Goal: Information Seeking & Learning: Learn about a topic

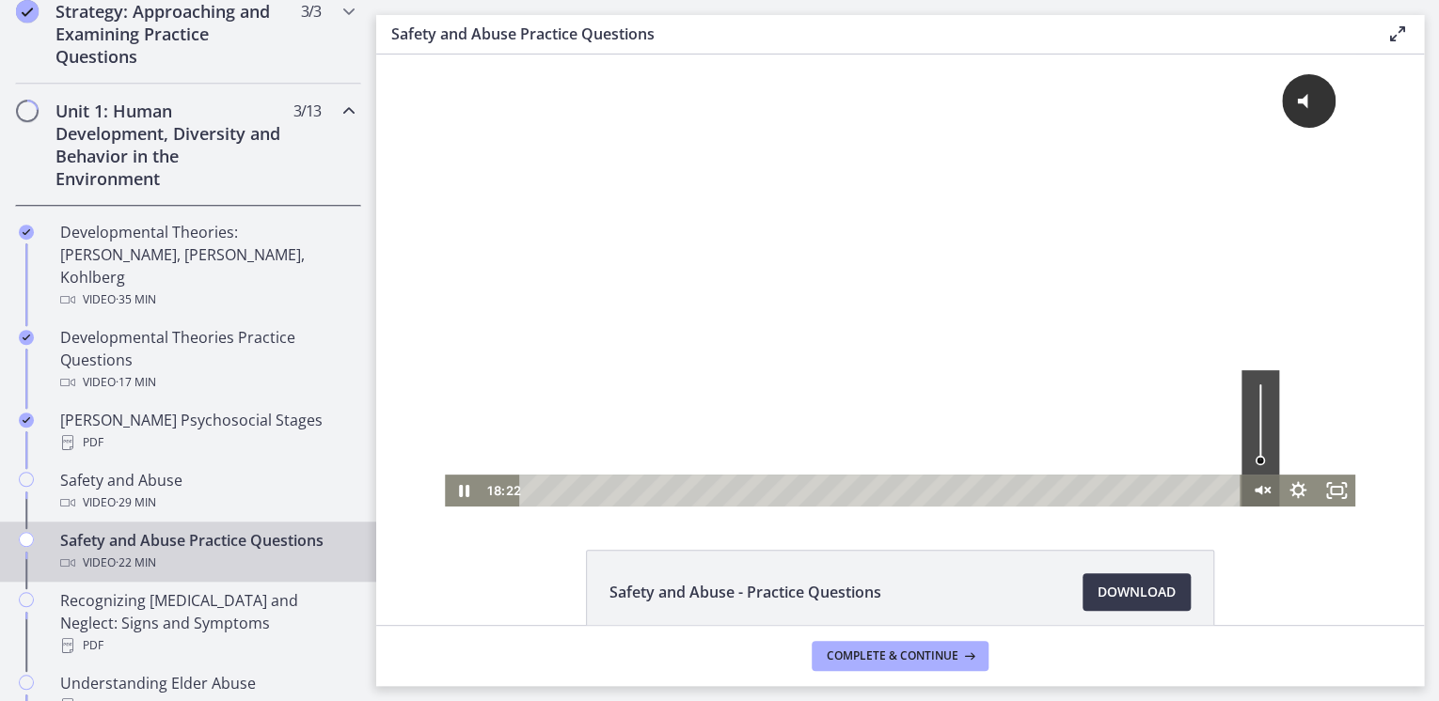
click at [1257, 487] on icon "Unmute" at bounding box center [1260, 491] width 38 height 32
click at [661, 351] on div at bounding box center [900, 281] width 910 height 452
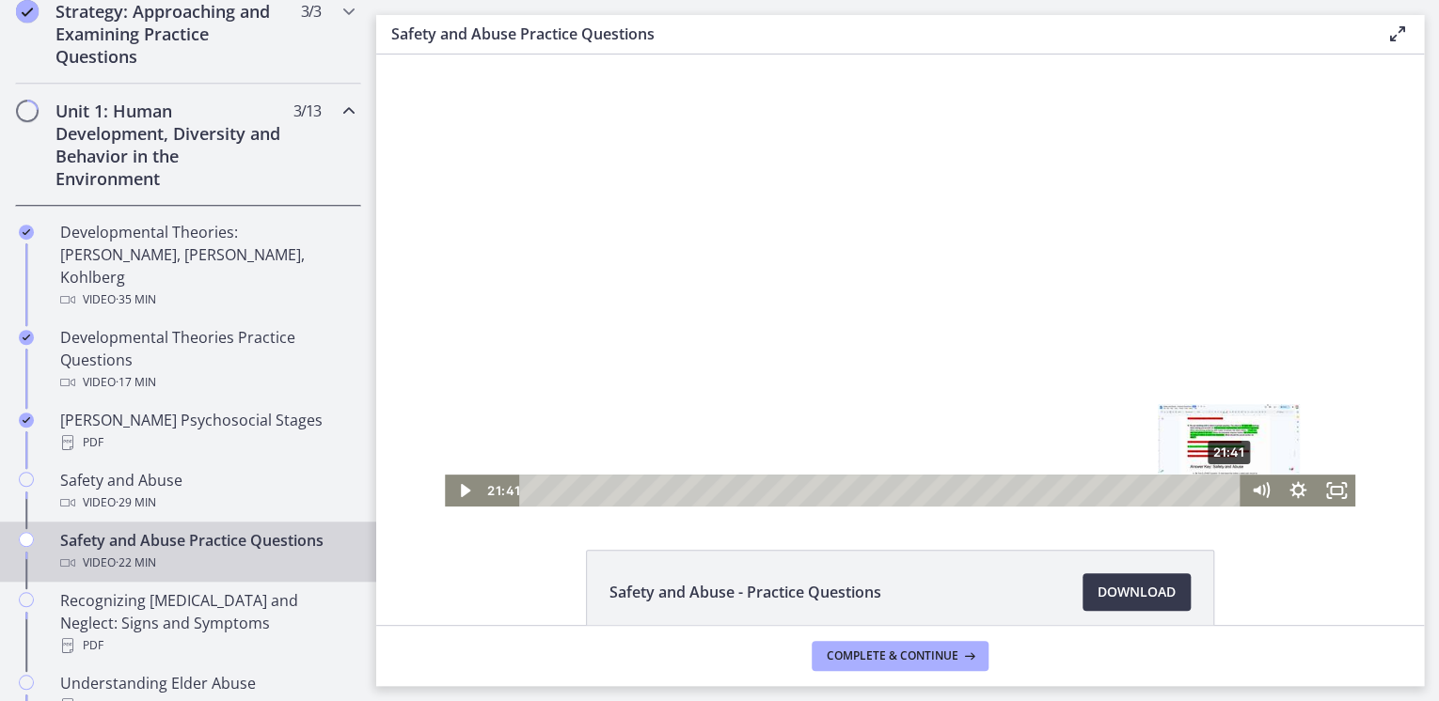
click at [1224, 492] on div "21:41" at bounding box center [882, 491] width 699 height 32
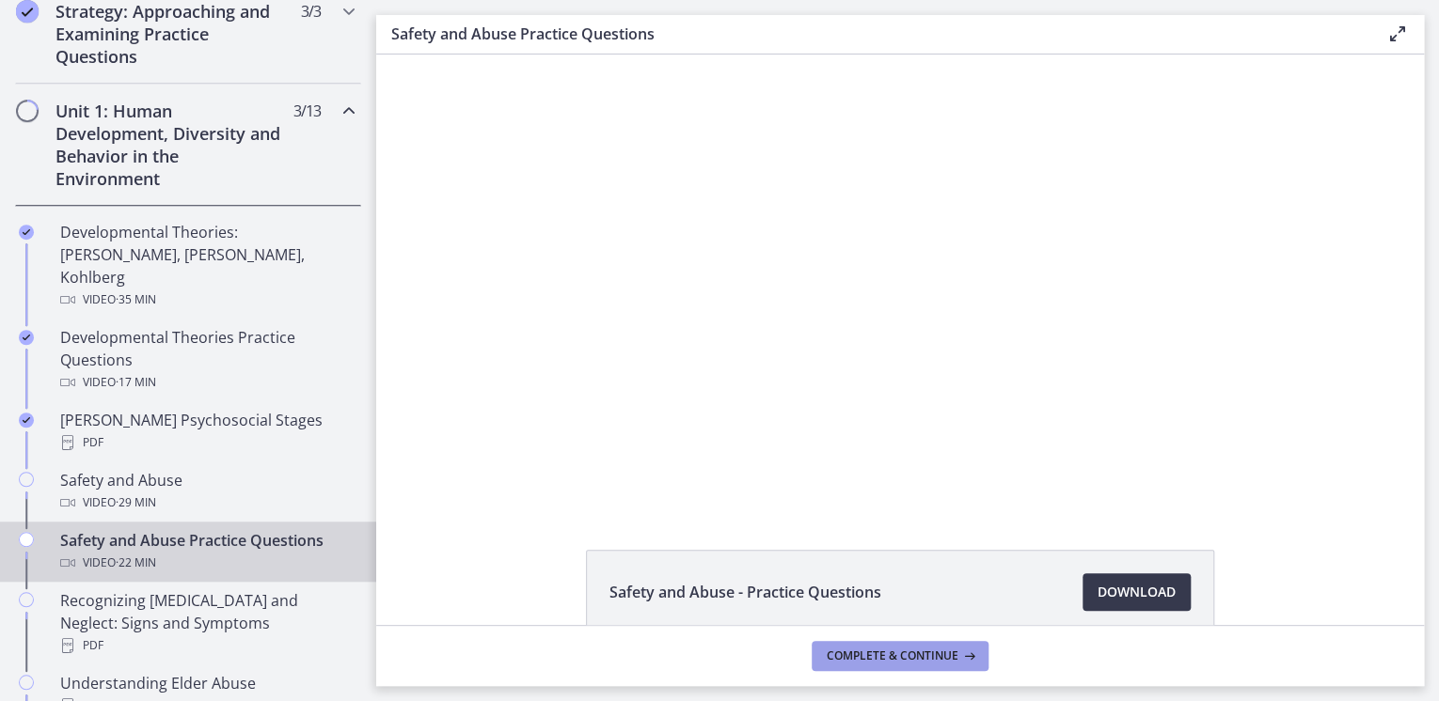
click at [850, 654] on span "Complete & continue" at bounding box center [892, 656] width 132 height 15
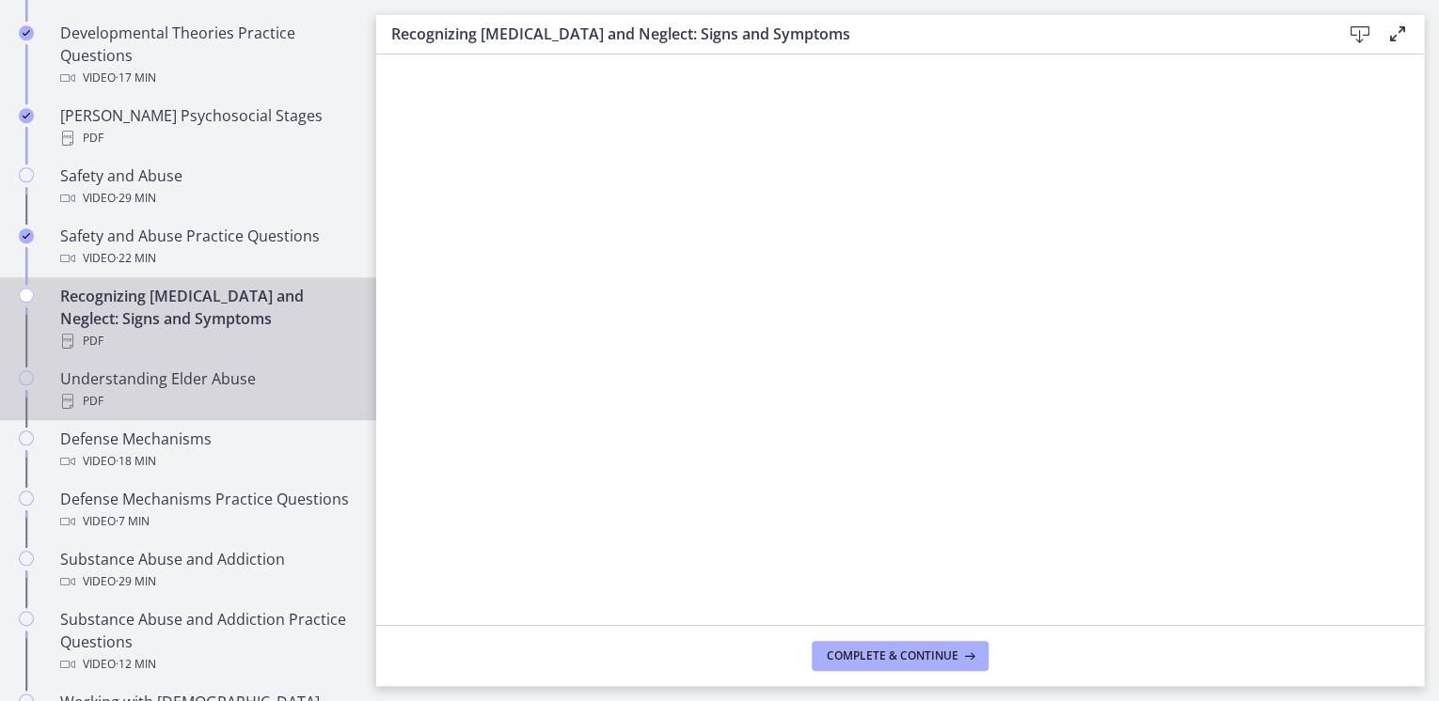
scroll to position [827, 0]
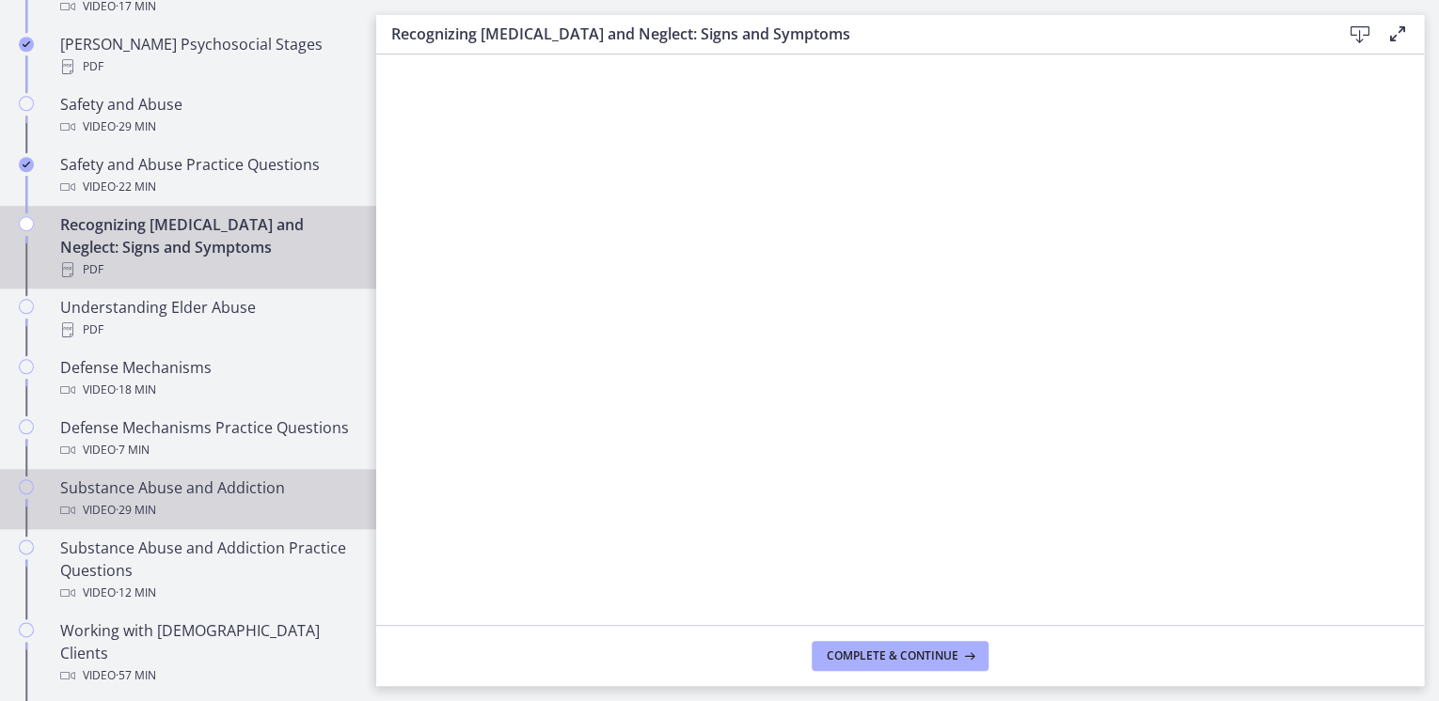
click at [155, 500] on span "· 29 min" at bounding box center [136, 510] width 40 height 23
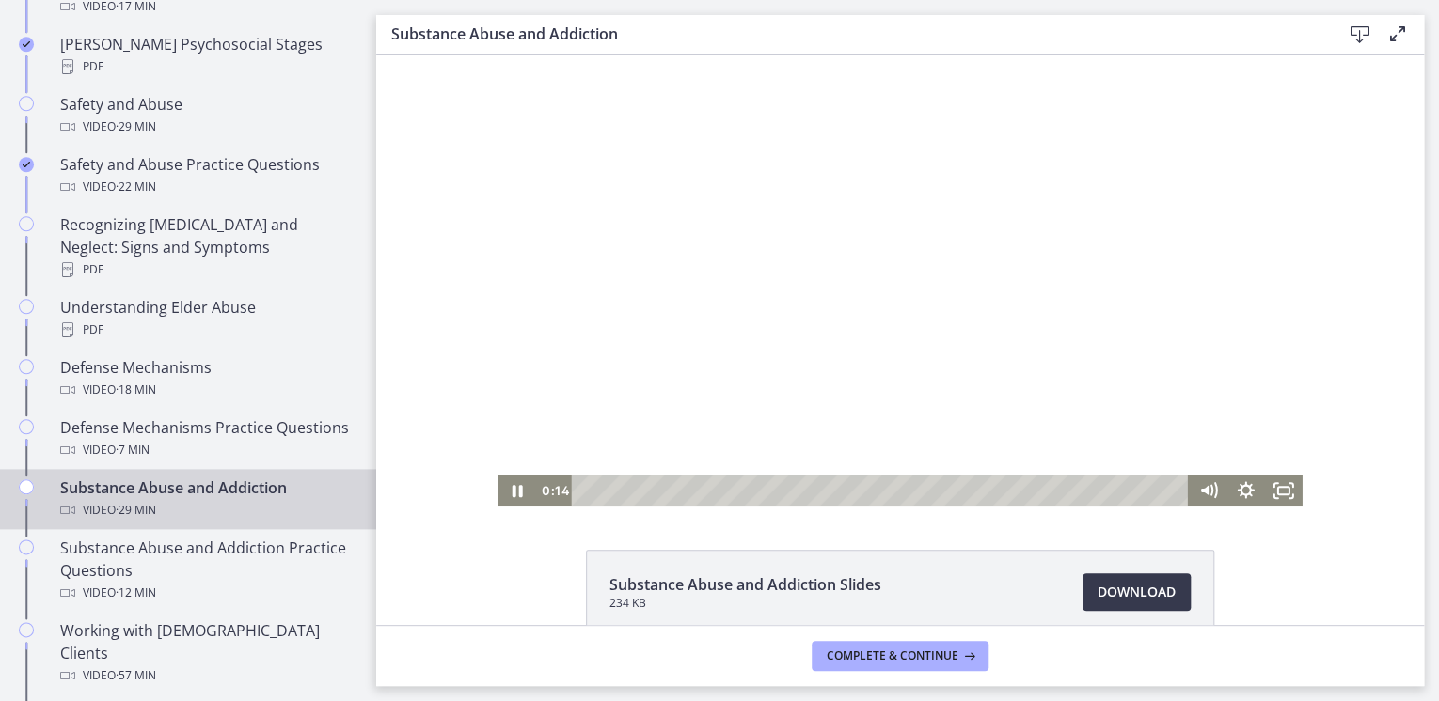
click at [771, 302] on div at bounding box center [899, 281] width 804 height 452
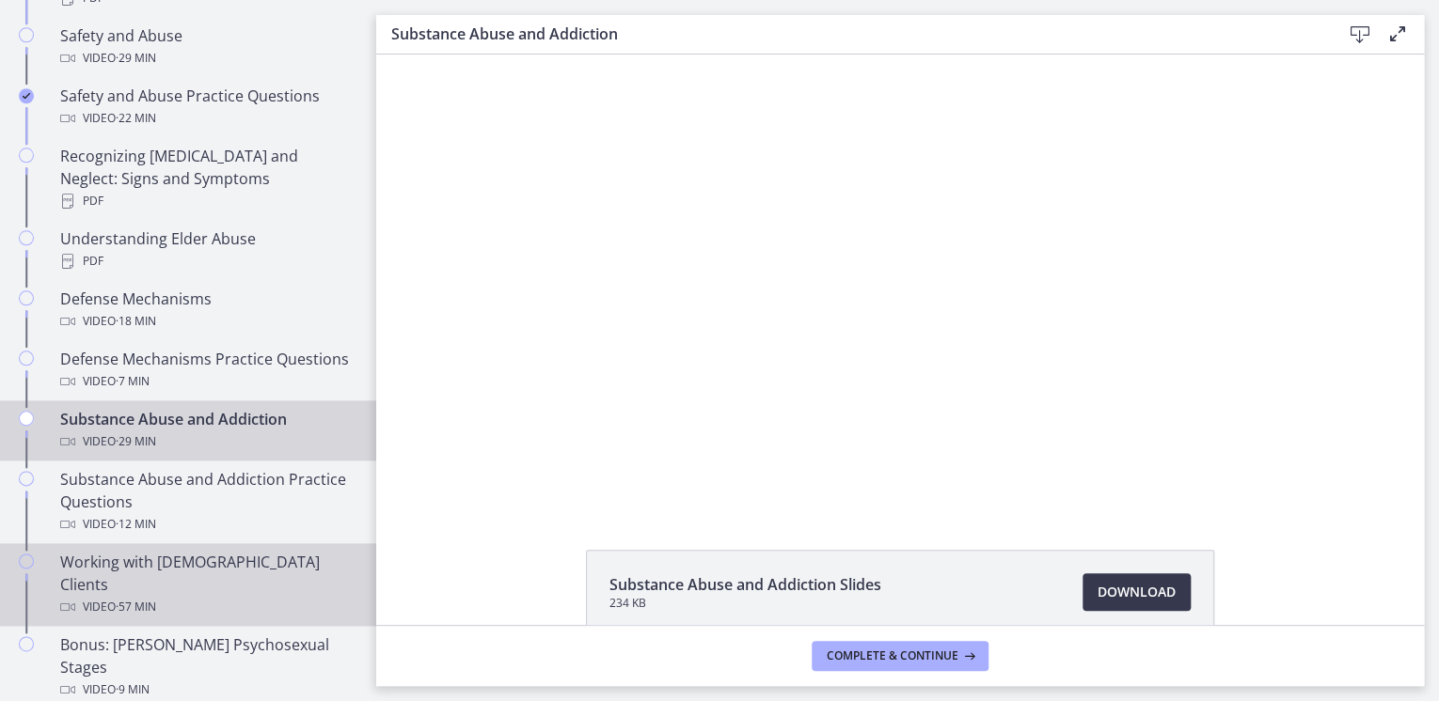
scroll to position [978, 0]
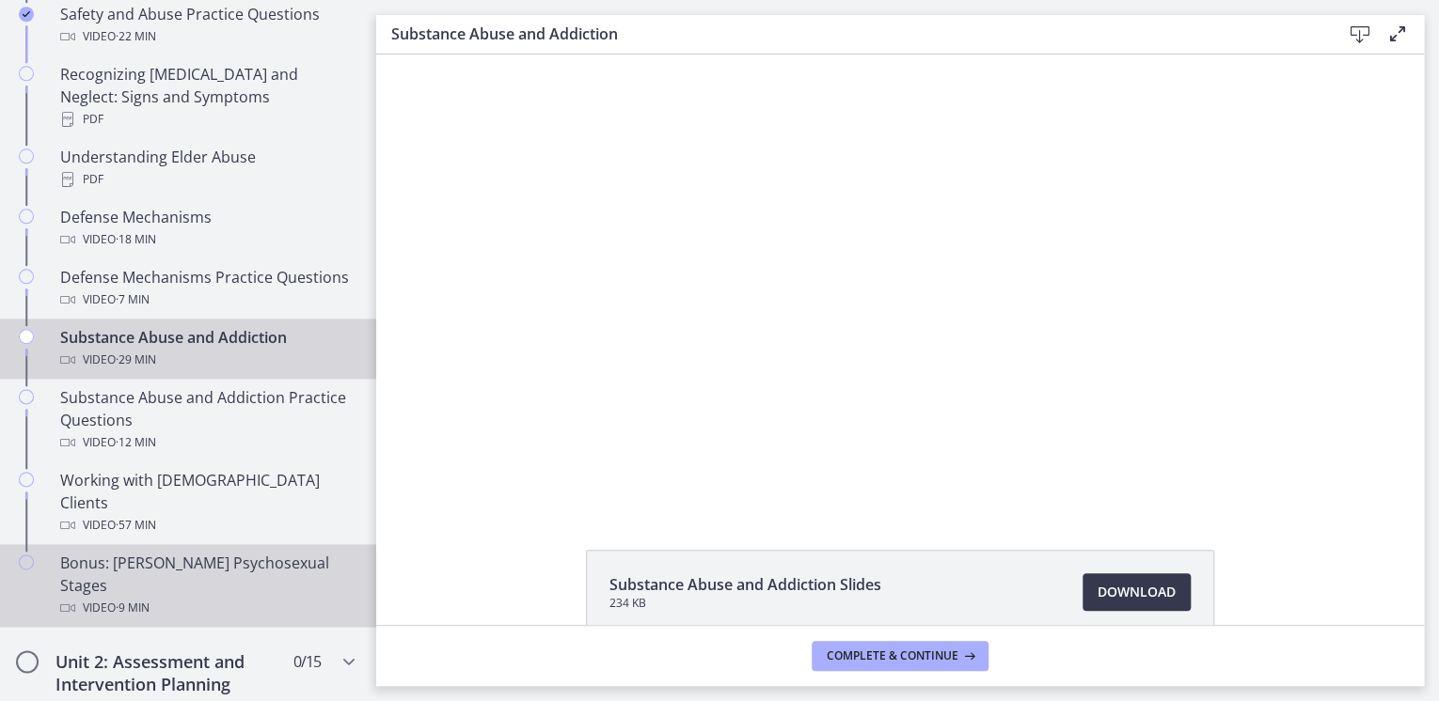
click at [167, 552] on div "Bonus: [PERSON_NAME] Psychosexual Stages Video · 9 min" at bounding box center [206, 586] width 293 height 68
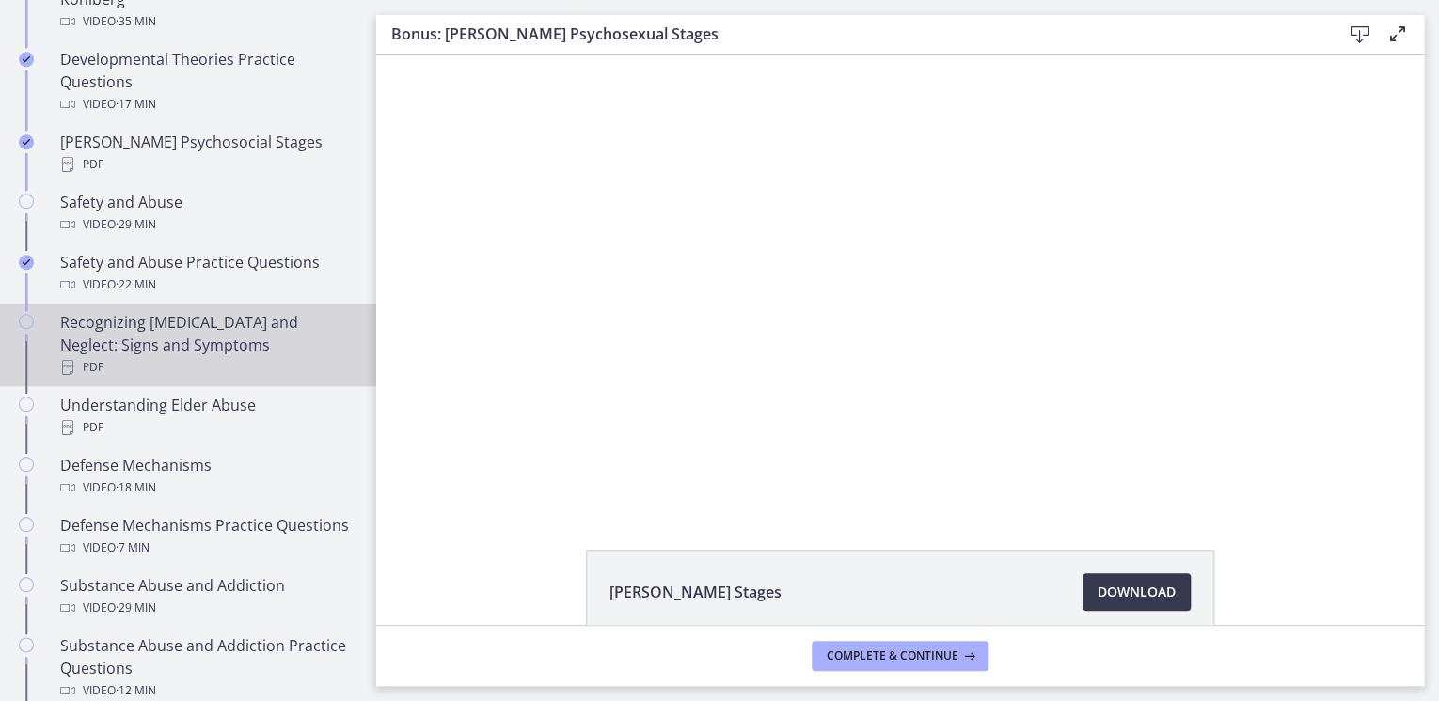
scroll to position [752, 0]
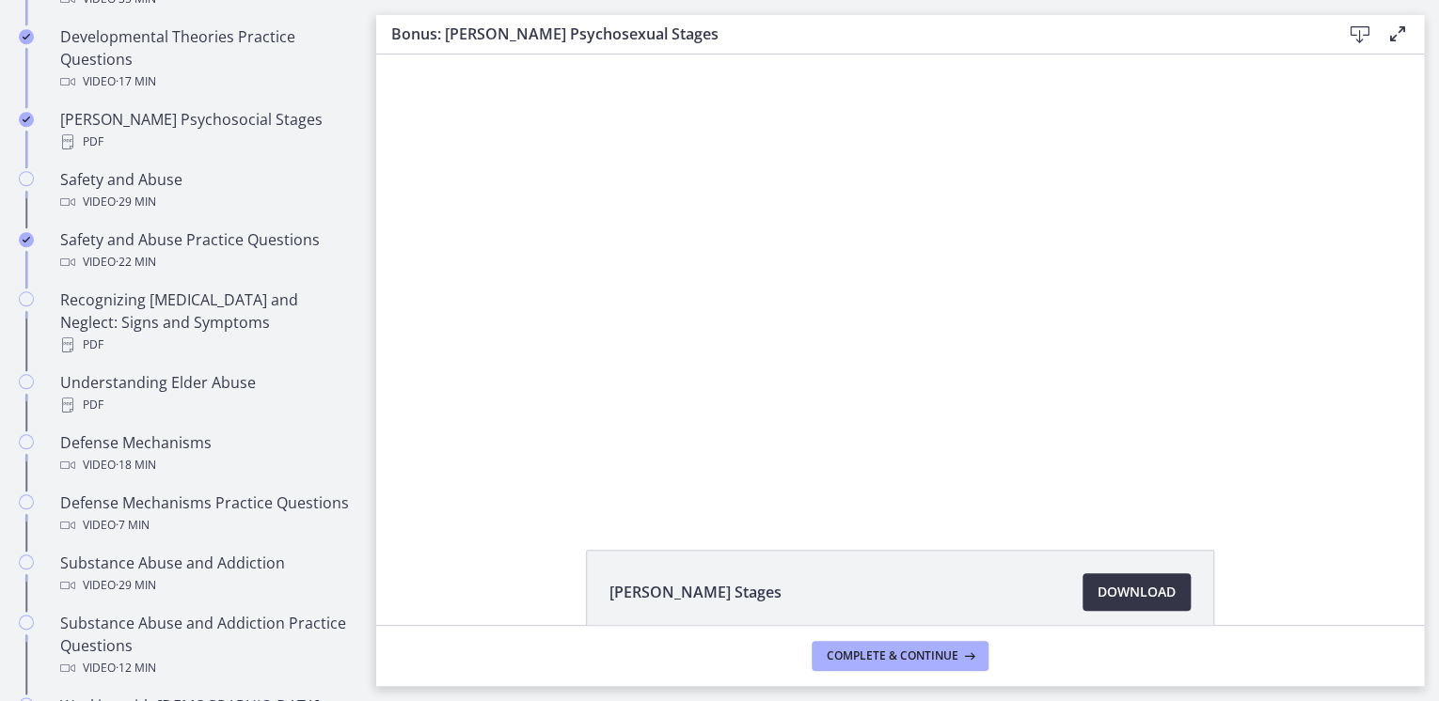
click at [1104, 598] on span "Download Opens in a new window" at bounding box center [1136, 592] width 78 height 23
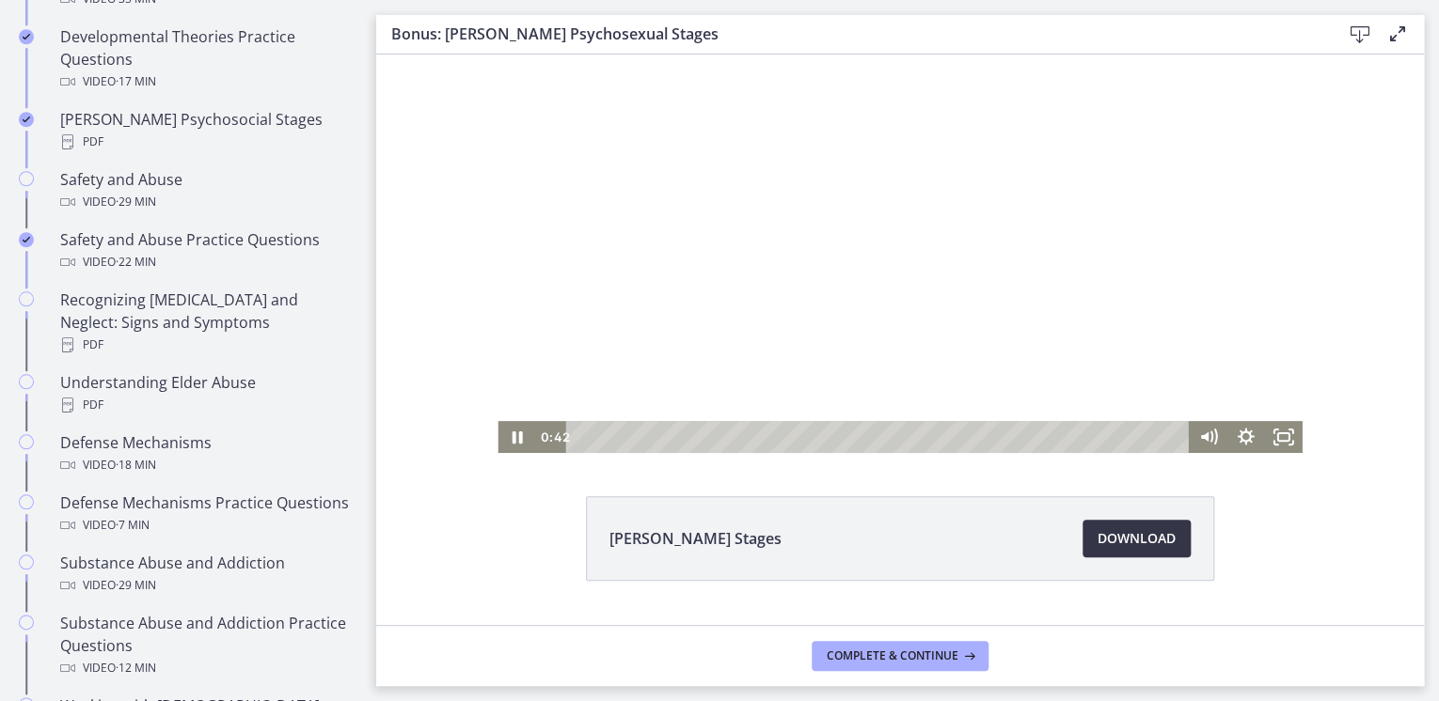
scroll to position [0, 0]
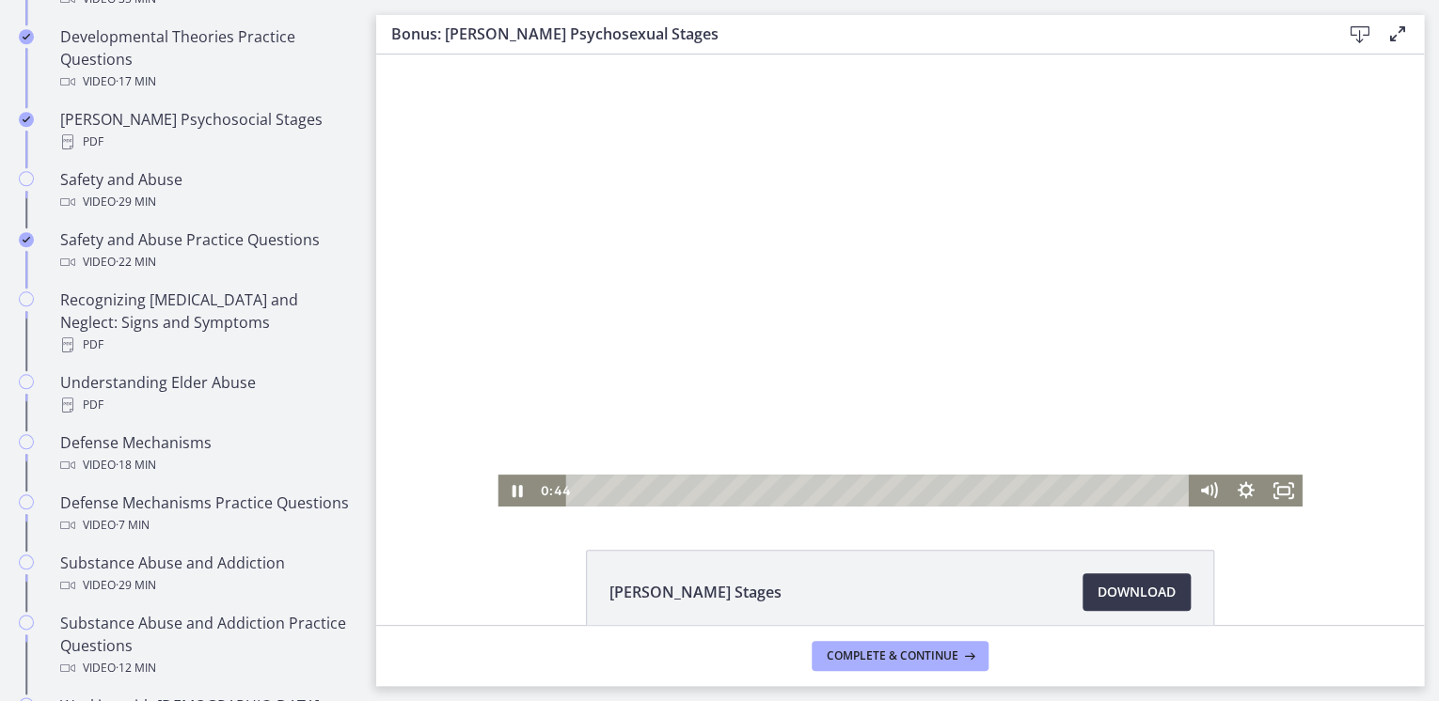
click at [705, 307] on div at bounding box center [899, 281] width 804 height 452
click at [511, 498] on icon "Play Video" at bounding box center [518, 491] width 38 height 32
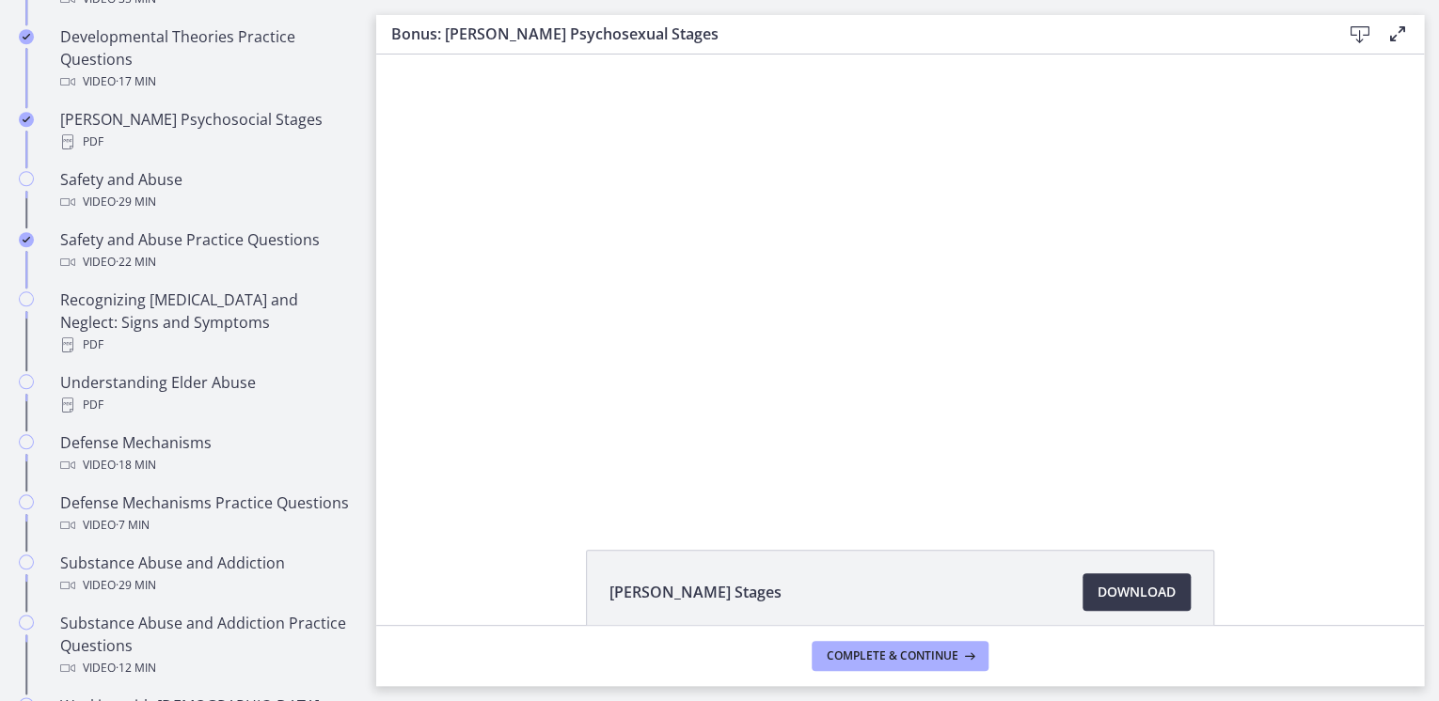
click at [620, 380] on div at bounding box center [899, 281] width 804 height 452
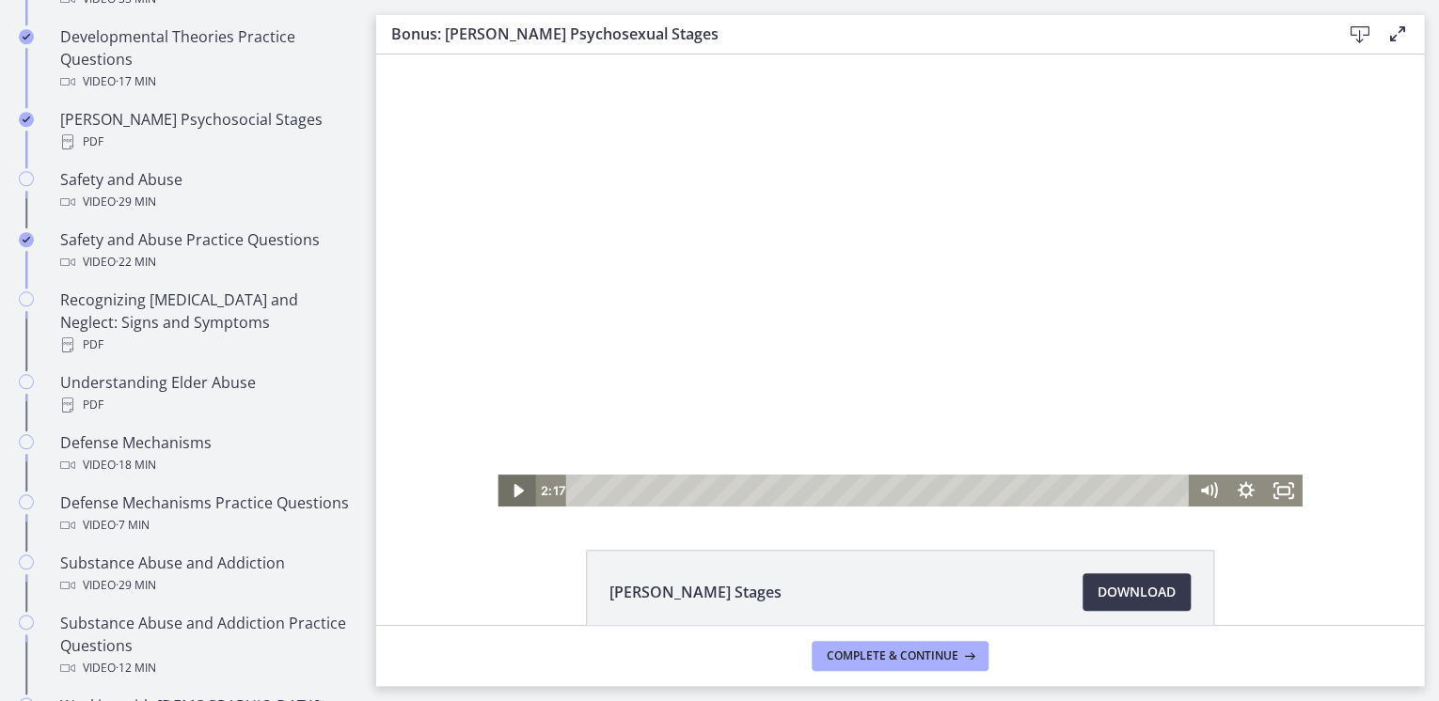
click at [513, 492] on icon "Play Video" at bounding box center [517, 490] width 9 height 13
click at [548, 431] on div at bounding box center [899, 281] width 804 height 452
click at [505, 489] on icon "Play Video" at bounding box center [517, 491] width 45 height 39
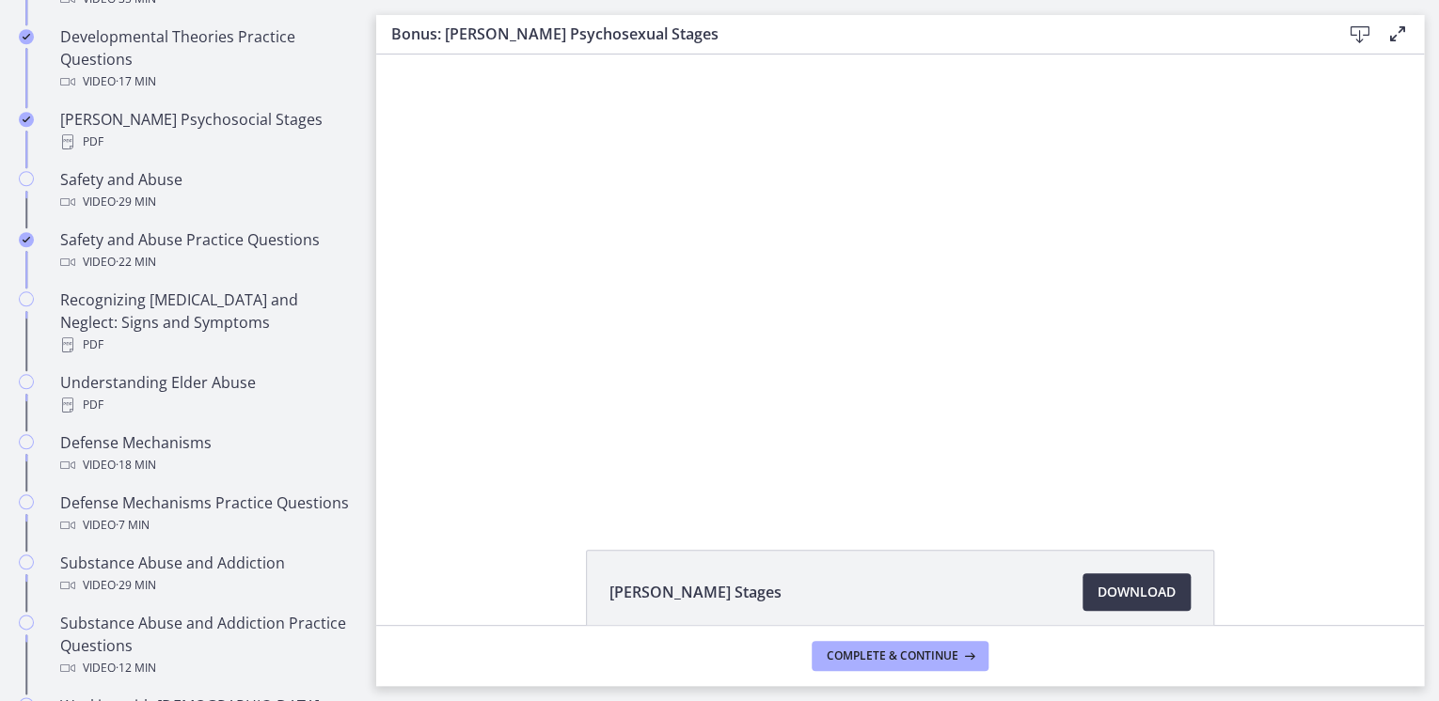
click at [518, 456] on div at bounding box center [899, 281] width 804 height 452
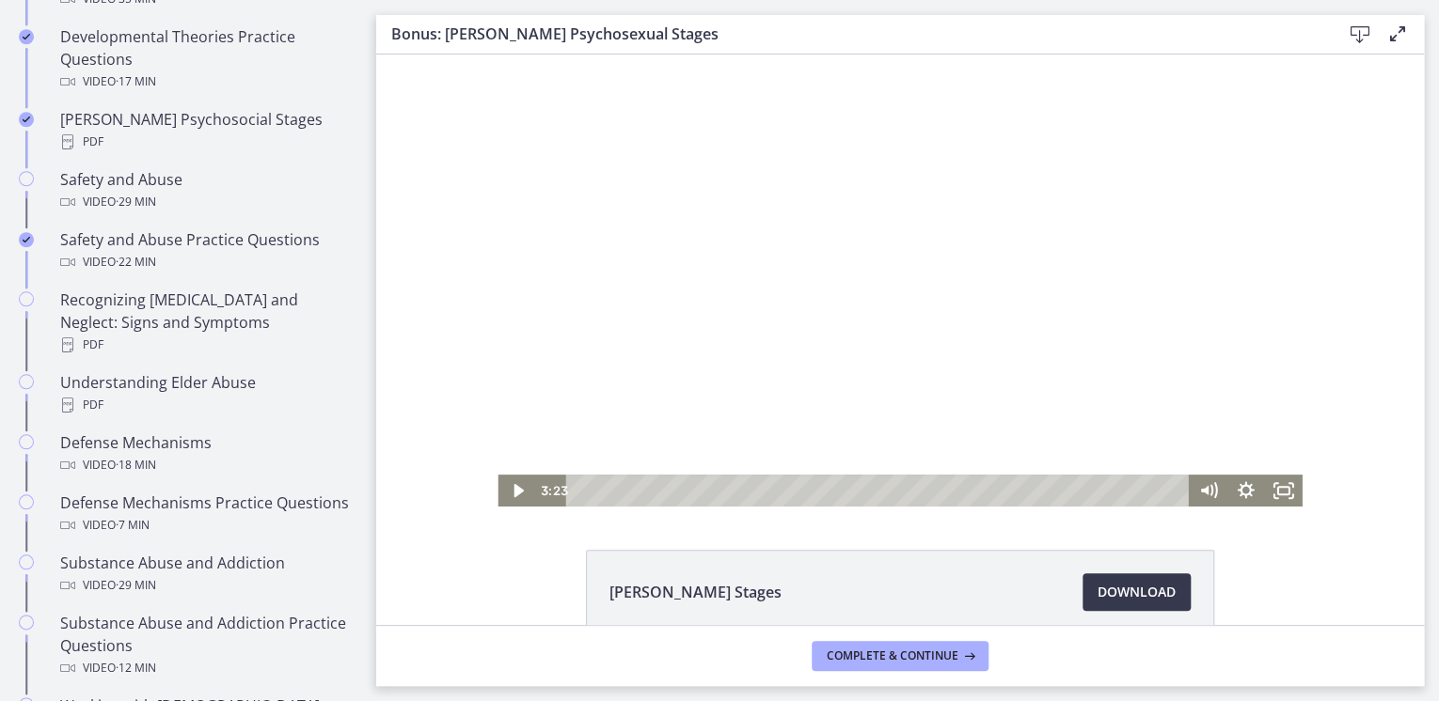
click at [518, 456] on div at bounding box center [899, 281] width 804 height 452
click at [610, 278] on div at bounding box center [899, 281] width 804 height 452
drag, startPoint x: 394, startPoint y: 69, endPoint x: 711, endPoint y: 40, distance: 318.1
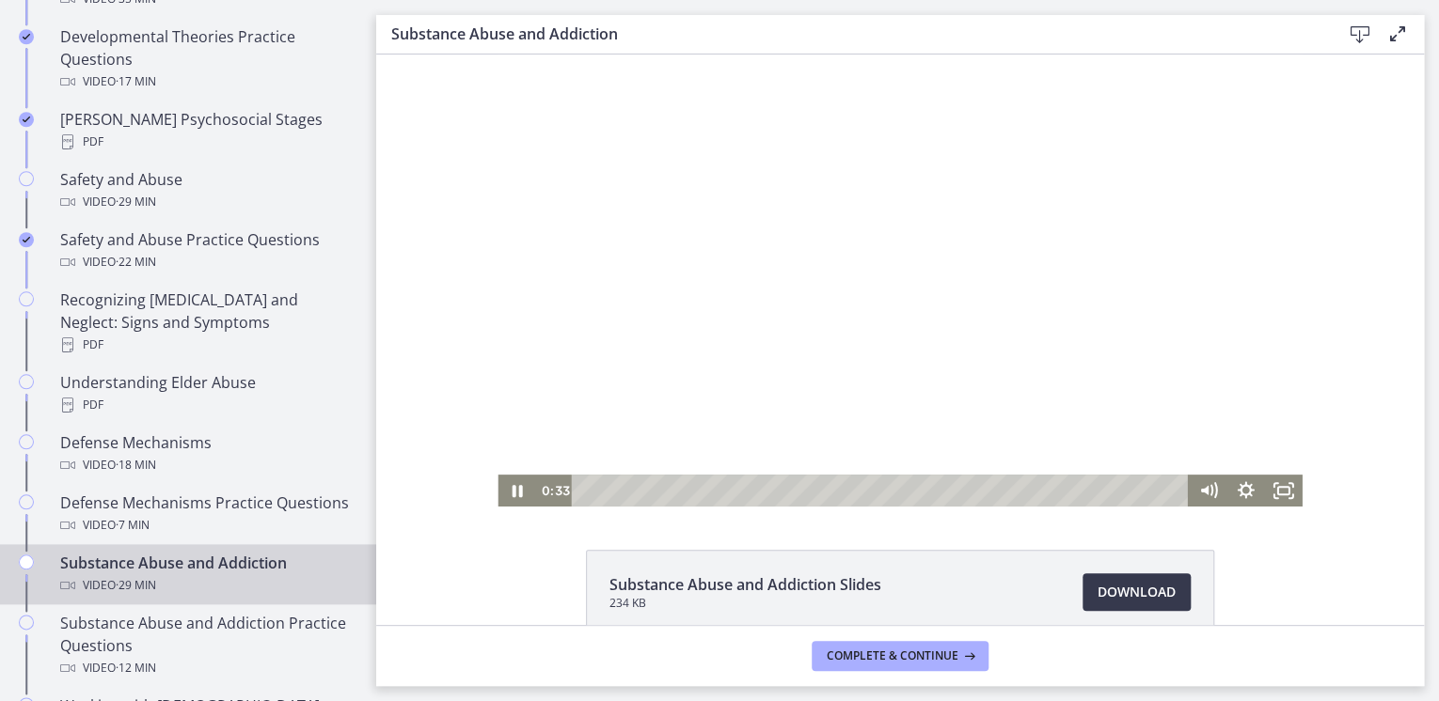
click at [1090, 387] on div at bounding box center [899, 281] width 804 height 452
